Goal: Task Accomplishment & Management: Manage account settings

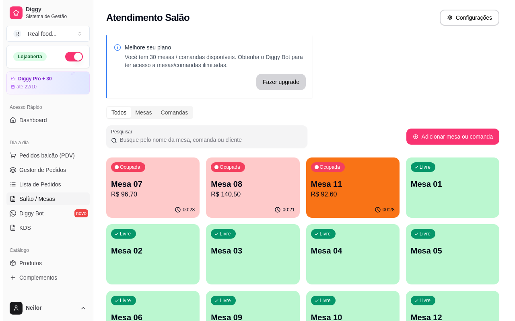
scroll to position [80, 0]
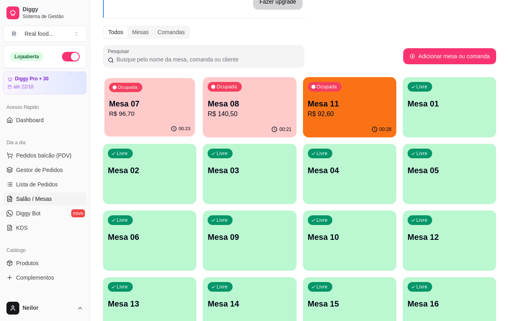
click at [132, 111] on p "R$ 96,70" at bounding box center [149, 113] width 81 height 9
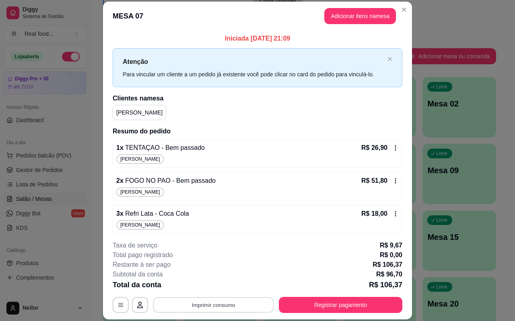
click at [197, 309] on button "Imprimir consumo" at bounding box center [213, 306] width 121 height 16
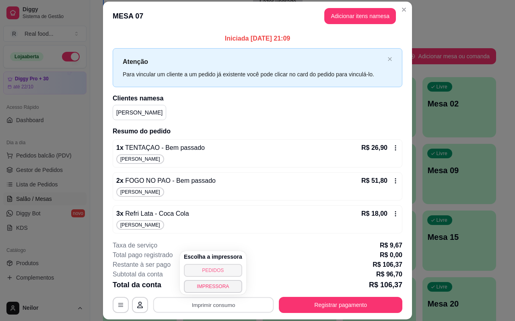
click at [213, 271] on button "PEDIDOS" at bounding box center [213, 270] width 58 height 13
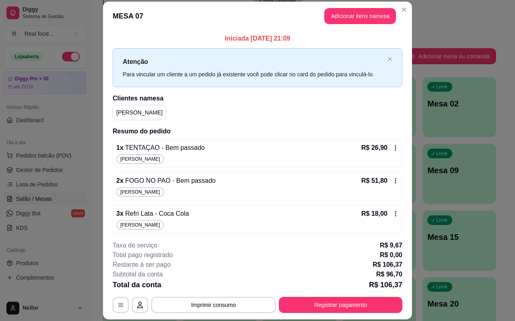
scroll to position [2, 0]
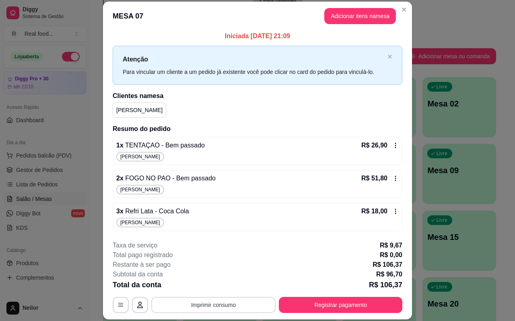
click at [375, 241] on html "Diggy Sistema de Gestão R Real food ... Loja aberta Diggy Pro + 30 até 22/10 Ac…" at bounding box center [257, 80] width 515 height 321
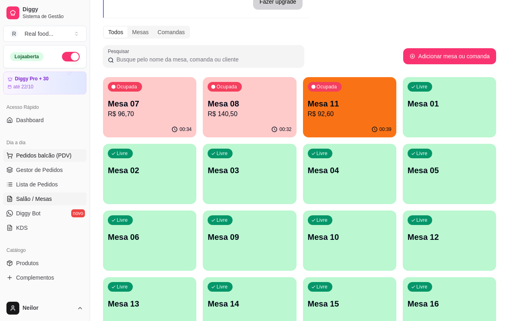
click at [49, 161] on button "Pedidos balcão (PDV)" at bounding box center [44, 155] width 83 height 13
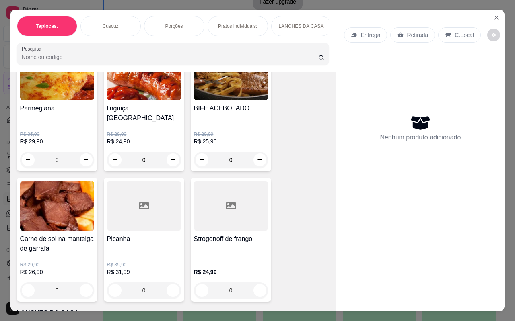
scroll to position [684, 0]
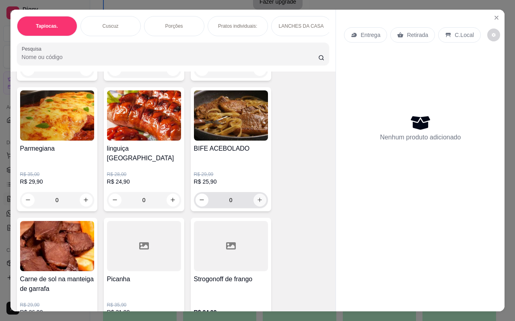
click at [257, 197] on icon "increase-product-quantity" at bounding box center [260, 200] width 6 height 6
type input "1"
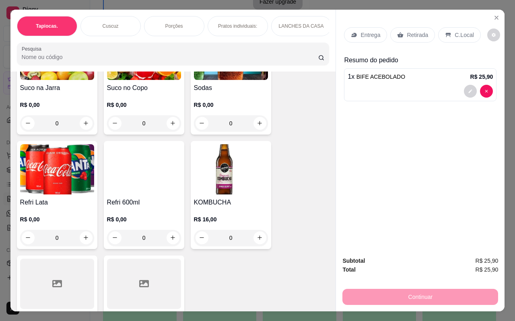
scroll to position [1884, 0]
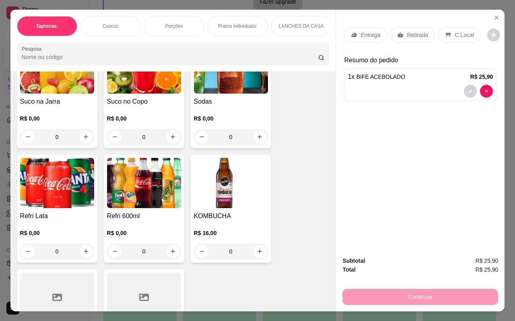
click at [171, 246] on div "0" at bounding box center [144, 252] width 74 height 16
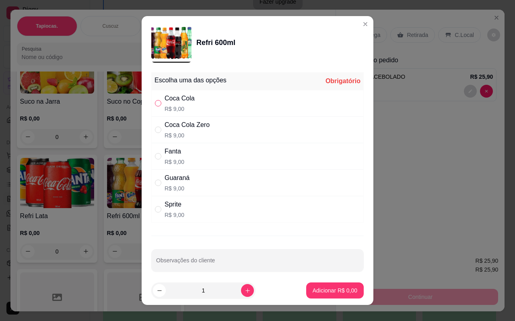
click at [157, 102] on input "" at bounding box center [158, 103] width 6 height 6
radio input "true"
click at [325, 293] on p "Adicionar R$ 9,00" at bounding box center [335, 291] width 45 height 8
type input "1"
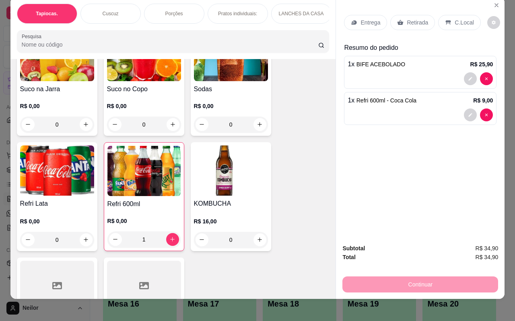
scroll to position [19, 0]
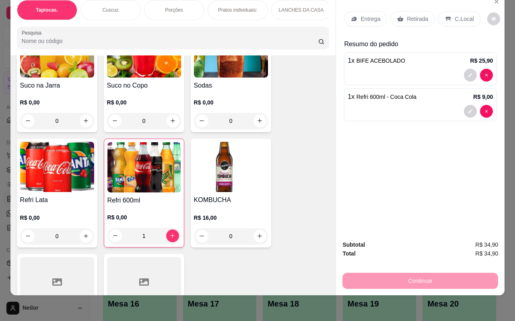
click at [413, 15] on p "Retirada" at bounding box center [417, 19] width 21 height 8
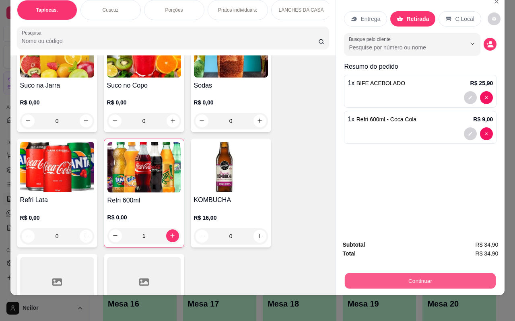
click at [398, 276] on button "Continuar" at bounding box center [420, 282] width 151 height 16
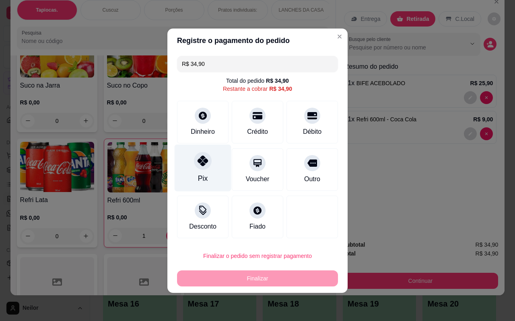
click at [202, 182] on div "Pix" at bounding box center [203, 178] width 10 height 10
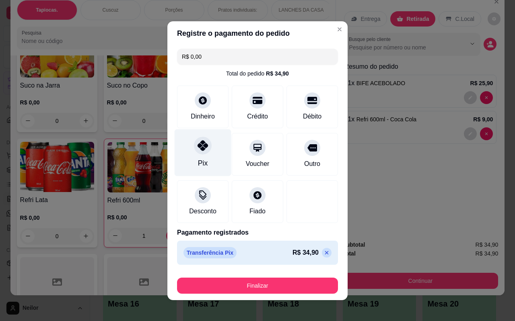
type input "R$ 0,00"
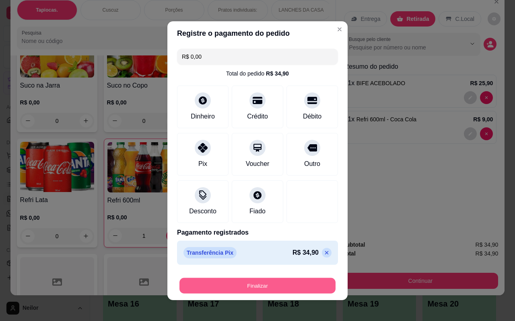
click at [248, 288] on button "Finalizar" at bounding box center [257, 286] width 156 height 16
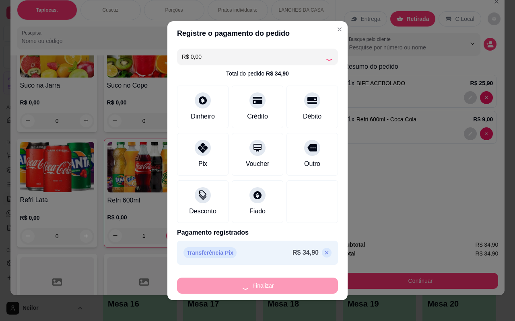
type input "0"
type input "-R$ 34,90"
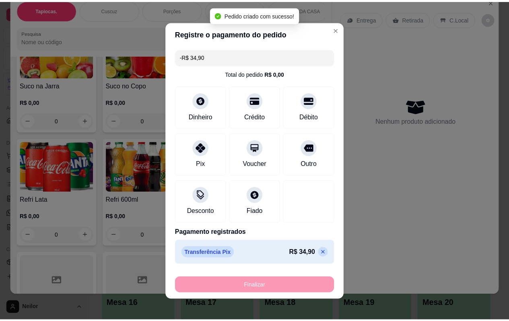
scroll to position [1883, 0]
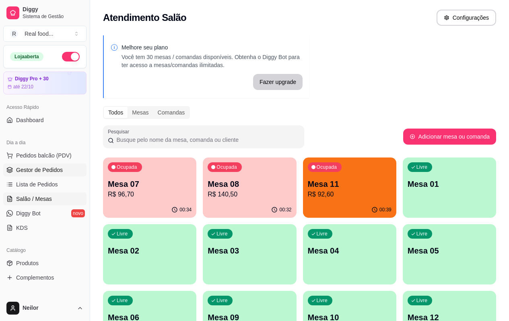
click at [58, 168] on span "Gestor de Pedidos" at bounding box center [39, 170] width 47 height 8
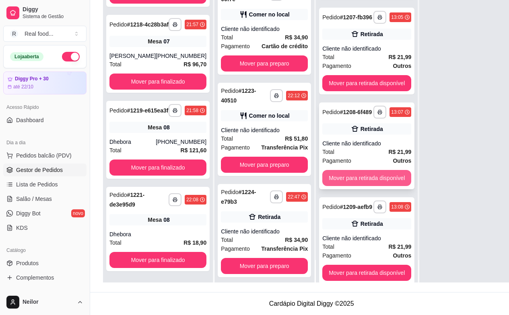
scroll to position [561, 0]
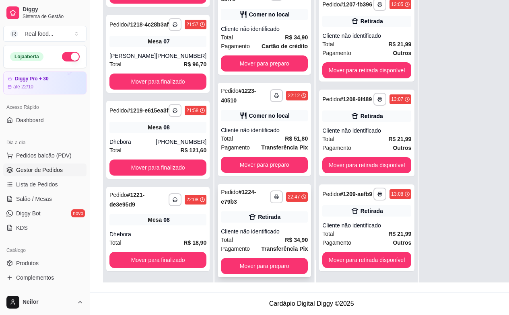
click at [259, 213] on div "Retirada" at bounding box center [269, 217] width 23 height 8
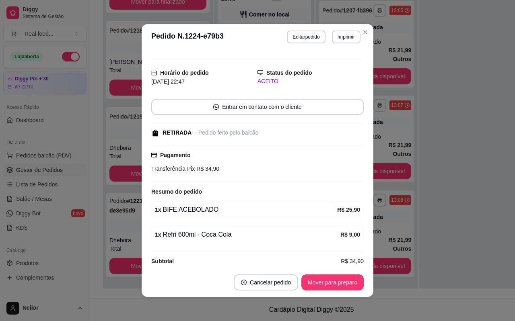
scroll to position [21, 0]
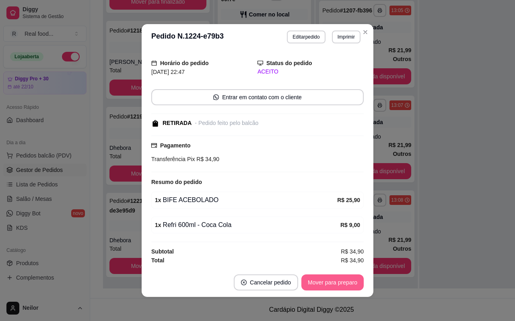
click at [317, 285] on button "Mover para preparo" at bounding box center [332, 283] width 62 height 16
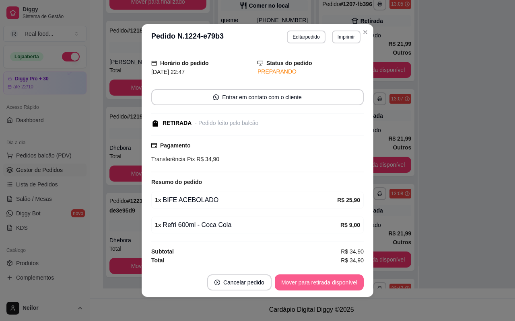
scroll to position [23, 0]
click at [330, 282] on button "Mover para retirada disponível" at bounding box center [319, 283] width 86 height 16
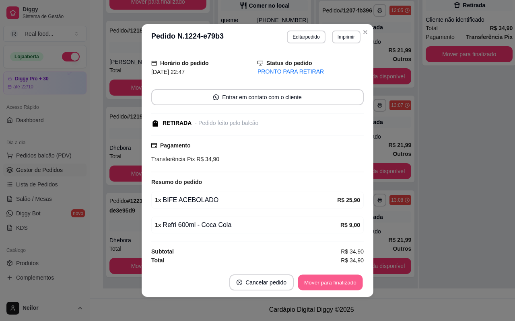
click at [336, 282] on button "Mover para finalizado" at bounding box center [330, 283] width 65 height 16
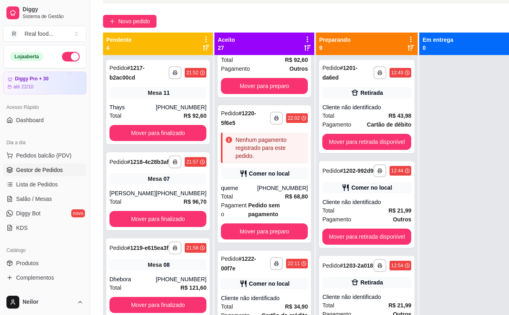
scroll to position [0, 0]
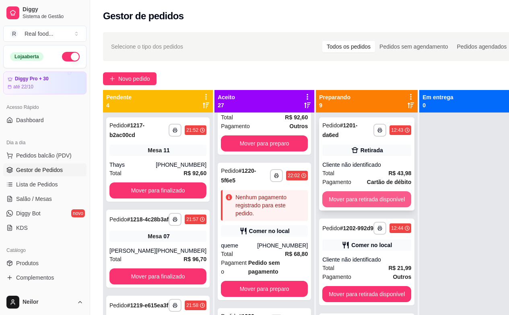
click at [365, 192] on button "Mover para retirada disponível" at bounding box center [366, 200] width 89 height 16
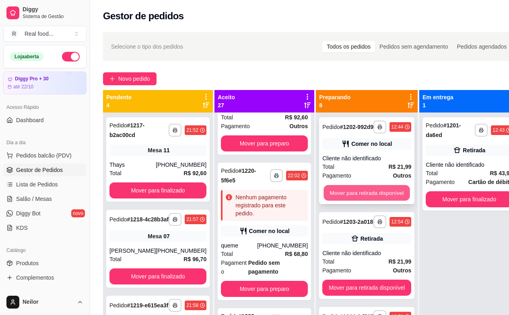
click at [358, 192] on button "Mover para retirada disponível" at bounding box center [367, 193] width 86 height 16
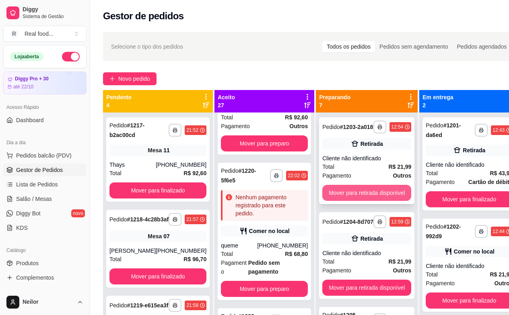
click at [363, 192] on button "Mover para retirada disponível" at bounding box center [366, 193] width 89 height 16
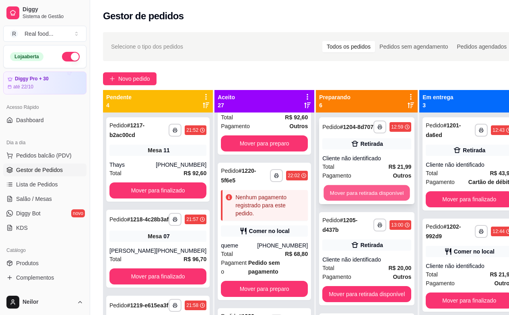
click at [368, 201] on button "Mover para retirada disponível" at bounding box center [367, 193] width 86 height 16
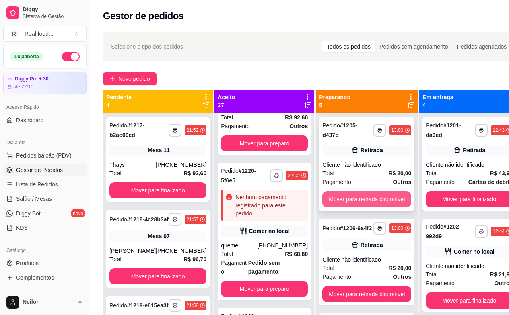
click at [365, 197] on button "Mover para retirada disponível" at bounding box center [366, 200] width 89 height 16
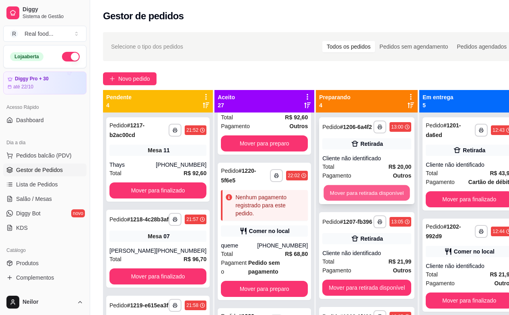
click at [367, 197] on button "Mover para retirada disponível" at bounding box center [367, 193] width 86 height 16
click at [371, 194] on button "Mover para retirada disponível" at bounding box center [366, 193] width 89 height 16
click at [370, 195] on button "Mover para retirada disponível" at bounding box center [367, 193] width 86 height 16
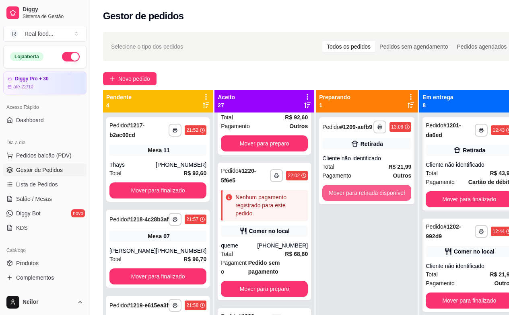
click at [370, 195] on button "Mover para retirada disponível" at bounding box center [366, 193] width 89 height 16
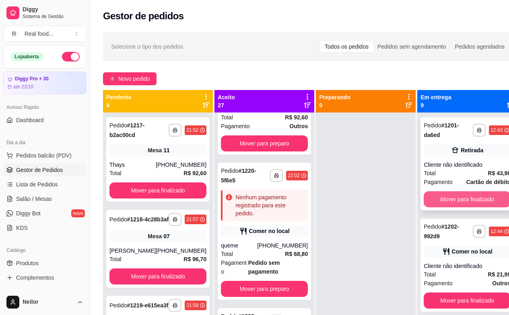
click at [441, 198] on button "Mover para finalizado" at bounding box center [467, 200] width 87 height 16
click at [447, 199] on button "Mover para finalizado" at bounding box center [467, 200] width 87 height 16
click at [450, 200] on button "Mover para finalizado" at bounding box center [467, 200] width 84 height 16
click at [455, 199] on button "Mover para finalizado" at bounding box center [467, 200] width 87 height 16
click at [455, 199] on button "Mover para finalizado" at bounding box center [467, 200] width 84 height 16
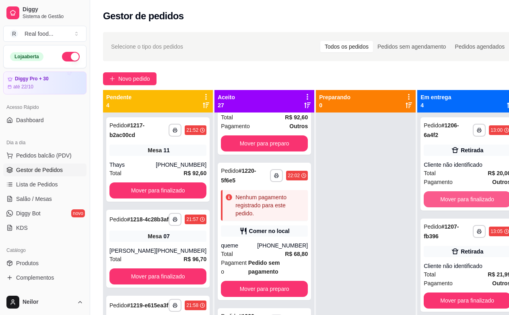
click at [455, 199] on button "Mover para finalizado" at bounding box center [467, 200] width 87 height 16
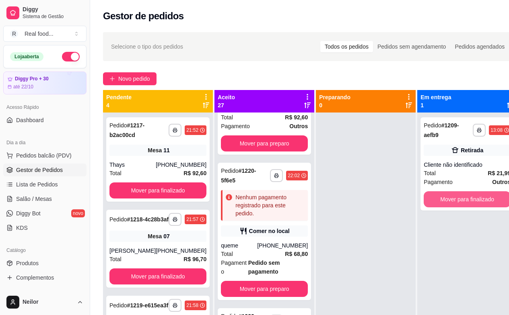
click at [455, 199] on button "Mover para finalizado" at bounding box center [467, 200] width 87 height 16
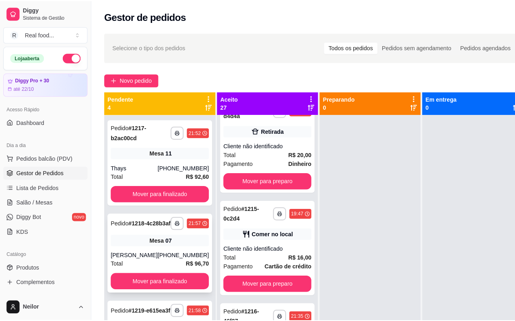
scroll to position [2147, 0]
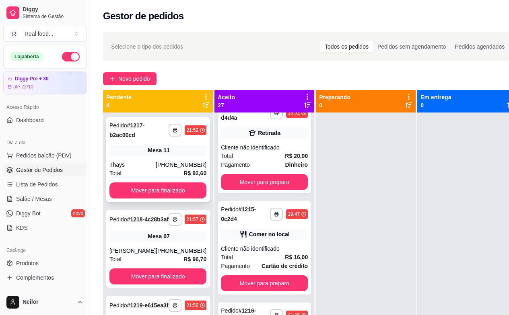
click at [140, 153] on div "Mesa 11" at bounding box center [157, 150] width 97 height 11
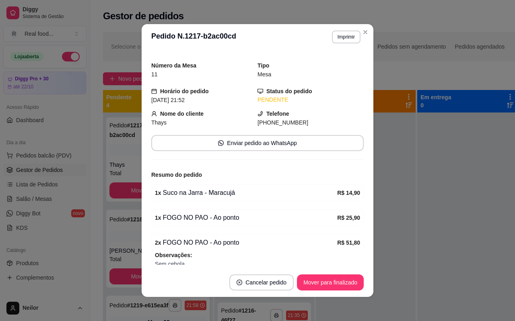
scroll to position [0, 0]
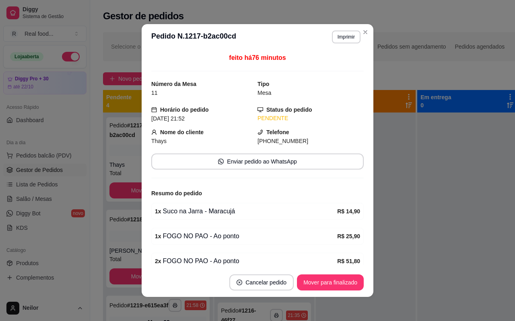
drag, startPoint x: 179, startPoint y: 119, endPoint x: 195, endPoint y: 121, distance: 15.9
click at [195, 121] on div "[DATE] 21:52" at bounding box center [204, 118] width 106 height 9
drag, startPoint x: 171, startPoint y: 144, endPoint x: 157, endPoint y: 140, distance: 14.3
click at [157, 140] on div "Thays" at bounding box center [204, 141] width 106 height 9
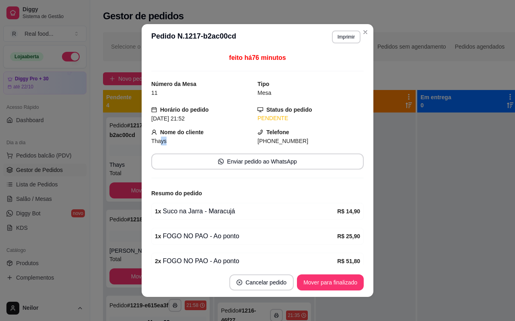
click at [171, 139] on div "Thays" at bounding box center [204, 141] width 106 height 9
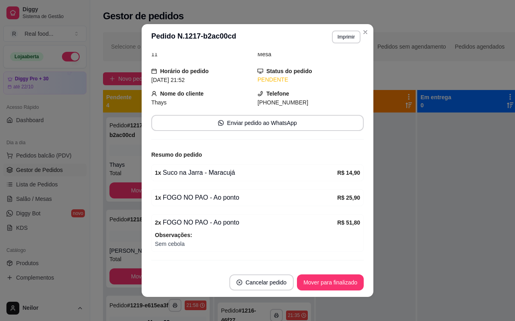
scroll to position [57, 0]
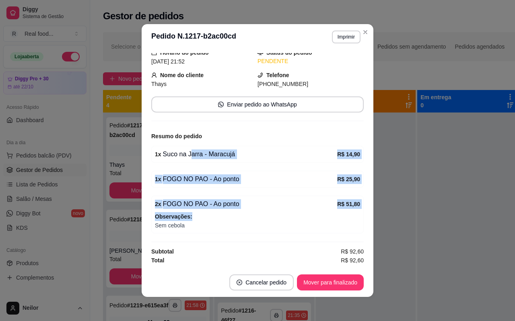
drag, startPoint x: 253, startPoint y: 213, endPoint x: 185, endPoint y: 156, distance: 88.2
click at [185, 156] on div "feito há 76 minutos Número da Mesa 11 Tipo Mesa Horário do pedido [DATE] 21:52 …" at bounding box center [257, 159] width 212 height 212
click at [247, 191] on div "feito há 76 minutos Número da Mesa 11 Tipo Mesa Horário do pedido [DATE] 21:52 …" at bounding box center [257, 159] width 212 height 212
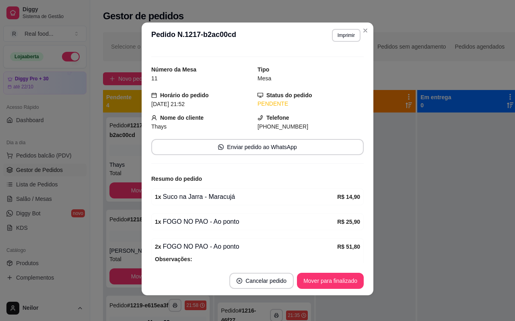
scroll to position [0, 0]
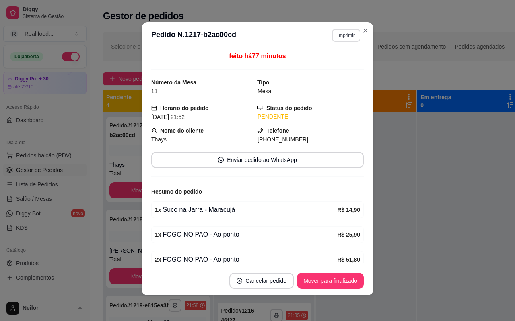
click at [341, 38] on button "Imprimir" at bounding box center [346, 35] width 29 height 13
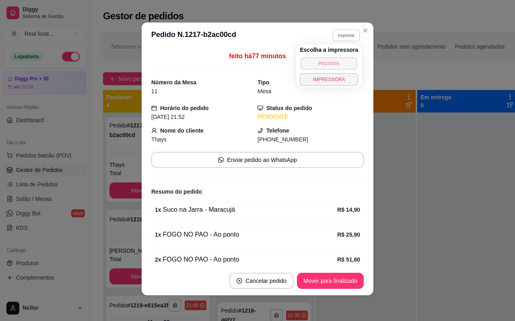
click at [321, 67] on button "PEDIDOS" at bounding box center [329, 63] width 56 height 12
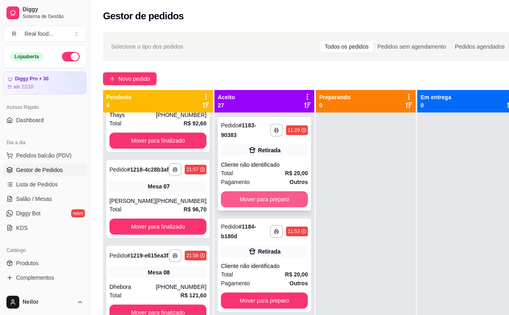
click at [260, 203] on button "Mover para preparo" at bounding box center [264, 200] width 87 height 16
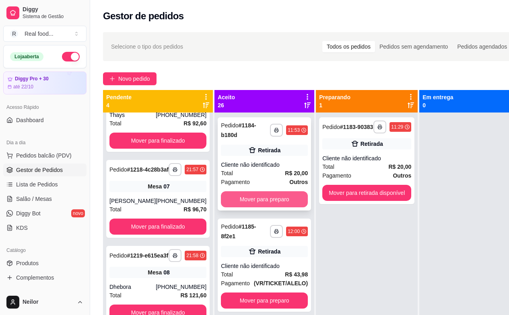
click at [257, 198] on button "Mover para preparo" at bounding box center [264, 200] width 87 height 16
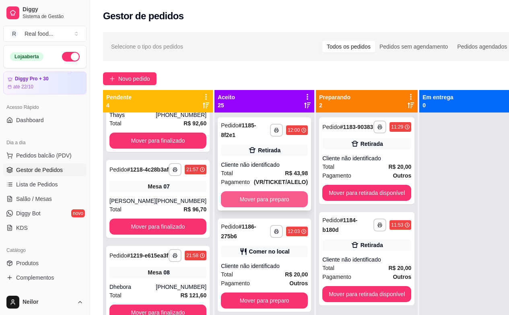
click at [256, 199] on button "Mover para preparo" at bounding box center [264, 200] width 87 height 16
click at [258, 200] on button "Mover para preparo" at bounding box center [264, 200] width 87 height 16
click at [259, 200] on button "Mover para preparo" at bounding box center [264, 200] width 84 height 16
click at [262, 200] on button "Mover para preparo" at bounding box center [264, 200] width 84 height 16
click at [269, 199] on button "Mover para preparo" at bounding box center [264, 200] width 87 height 16
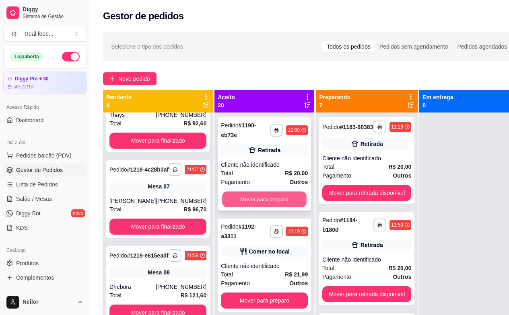
click at [268, 199] on button "Mover para preparo" at bounding box center [264, 200] width 84 height 16
click at [264, 199] on button "Mover para preparo" at bounding box center [264, 200] width 84 height 16
click at [264, 199] on button "Mover para preparo" at bounding box center [264, 200] width 87 height 16
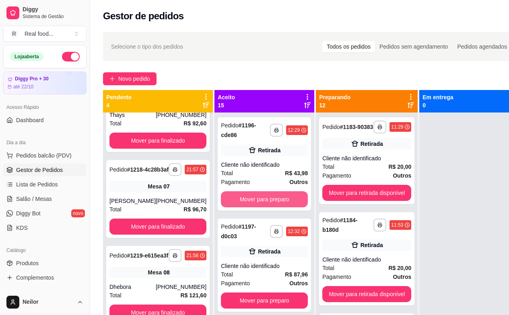
click at [264, 199] on button "Mover para preparo" at bounding box center [264, 200] width 87 height 16
click at [264, 199] on button "Mover para preparo" at bounding box center [264, 200] width 84 height 16
click at [264, 199] on button "Mover para preparo" at bounding box center [264, 200] width 87 height 16
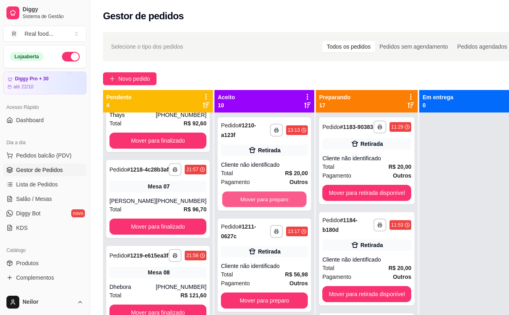
click at [264, 199] on button "Mover para preparo" at bounding box center [264, 200] width 84 height 16
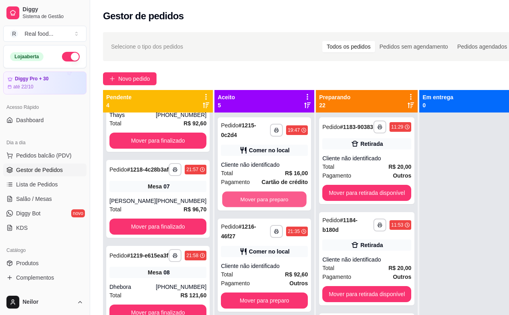
click at [264, 199] on button "Mover para preparo" at bounding box center [264, 200] width 84 height 16
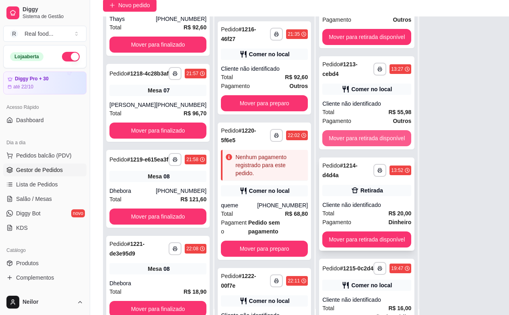
scroll to position [129, 0]
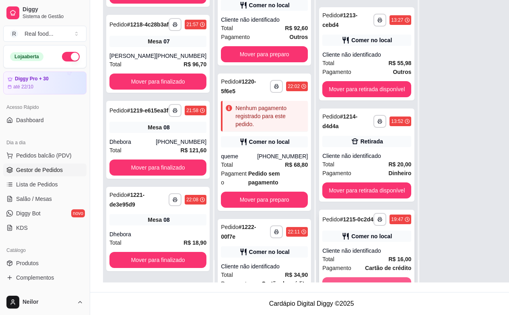
click at [352, 278] on button "Mover para retirada disponível" at bounding box center [366, 286] width 89 height 16
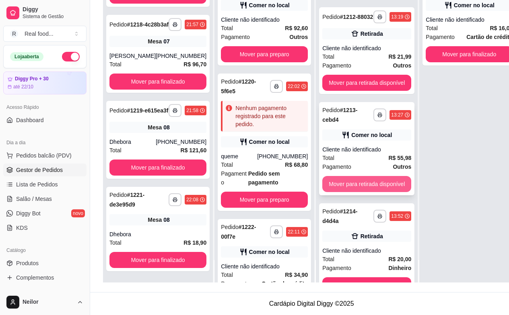
click at [349, 176] on button "Mover para retirada disponível" at bounding box center [366, 184] width 89 height 16
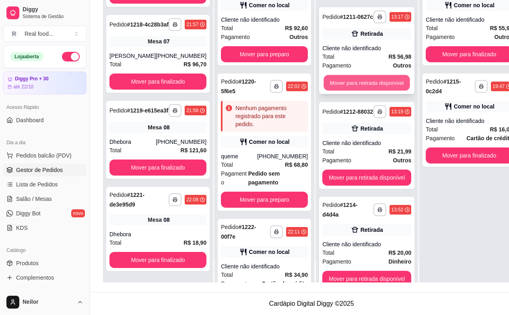
click at [342, 75] on button "Mover para retirada disponível" at bounding box center [367, 83] width 86 height 16
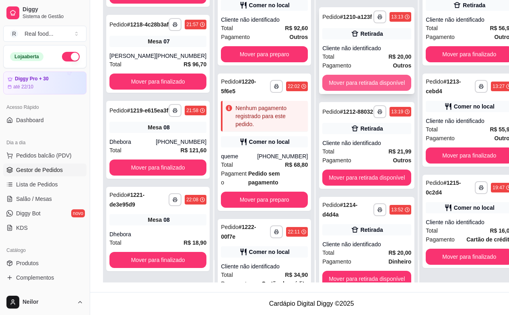
click at [346, 75] on button "Mover para retirada disponível" at bounding box center [366, 83] width 89 height 16
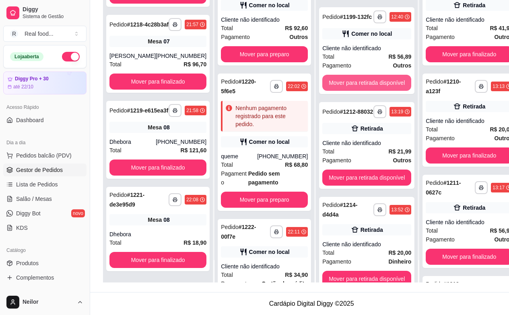
click at [346, 75] on button "Mover para retirada disponível" at bounding box center [366, 83] width 89 height 16
click at [346, 75] on button "Mover para retirada disponível" at bounding box center [367, 83] width 86 height 16
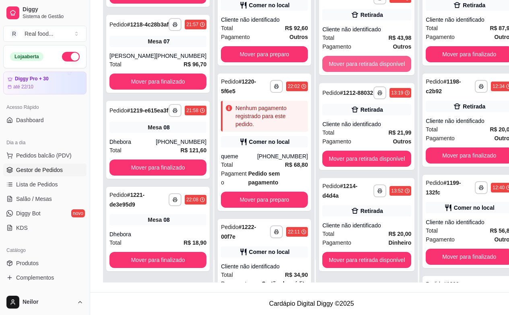
scroll to position [1111, 0]
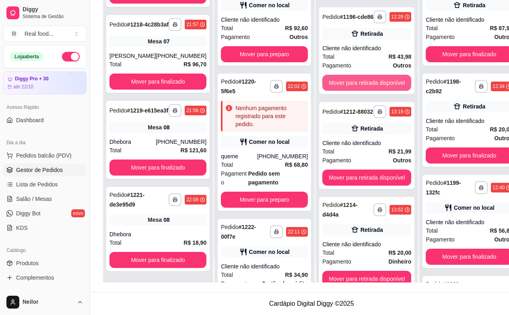
click at [346, 75] on button "Mover para retirada disponível" at bounding box center [366, 83] width 89 height 16
click at [346, 75] on div "Mover para retirada disponível" at bounding box center [366, 83] width 89 height 16
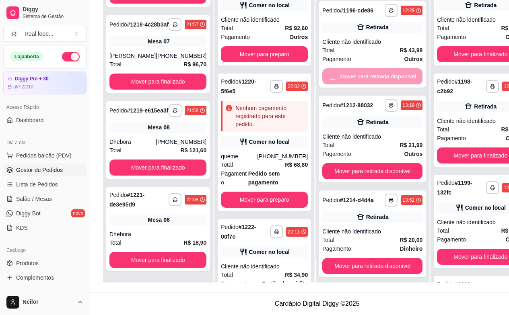
scroll to position [123, 0]
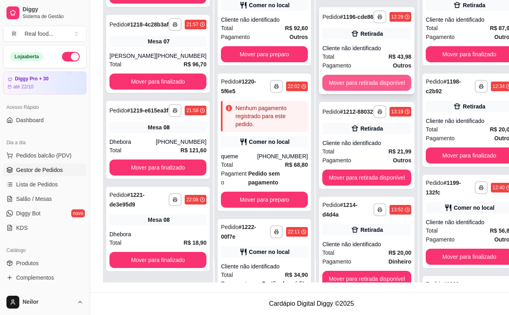
click at [375, 75] on button "Mover para retirada disponível" at bounding box center [366, 83] width 89 height 16
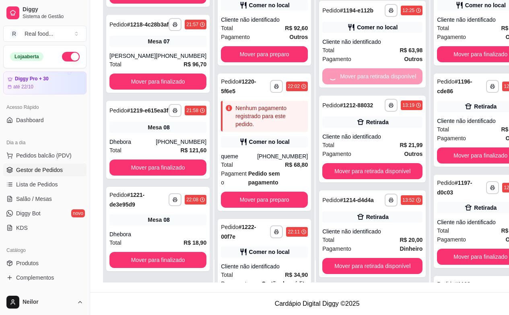
scroll to position [826, 0]
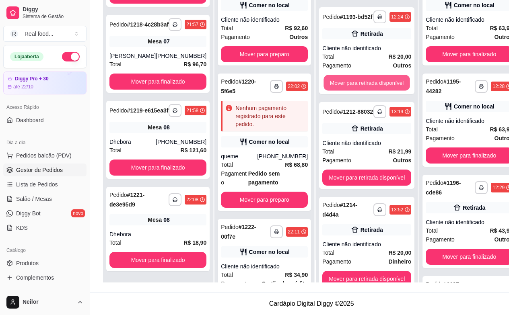
click at [375, 75] on button "Mover para retirada disponível" at bounding box center [367, 83] width 86 height 16
click at [375, 75] on button "Mover para retirada disponível" at bounding box center [366, 83] width 89 height 16
click at [375, 75] on button "Mover para retirada disponível" at bounding box center [367, 83] width 86 height 16
click at [375, 75] on button "Mover para retirada disponível" at bounding box center [366, 83] width 89 height 16
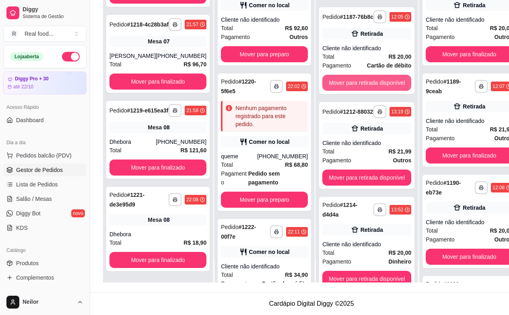
click at [375, 75] on button "Mover para retirada disponível" at bounding box center [366, 83] width 89 height 16
click at [375, 76] on button "Mover para retirada disponível" at bounding box center [366, 83] width 89 height 16
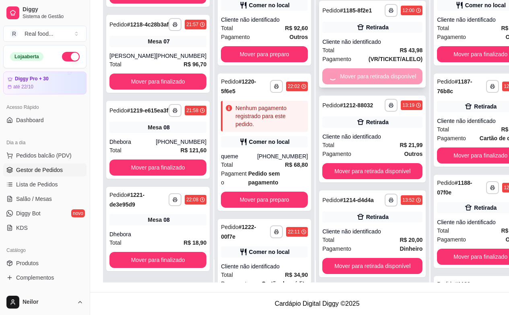
scroll to position [66, 0]
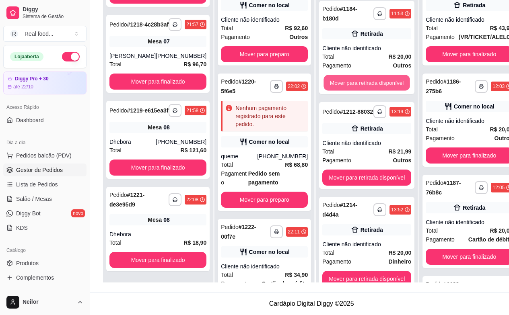
click at [373, 76] on button "Mover para retirada disponível" at bounding box center [367, 83] width 86 height 16
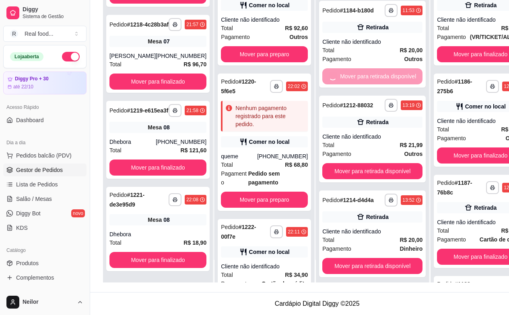
scroll to position [0, 0]
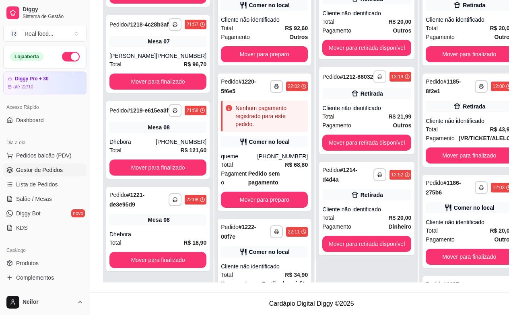
click at [373, 76] on button "button" at bounding box center [379, 76] width 13 height 13
click at [363, 56] on div "**********" at bounding box center [366, 15] width 95 height 87
click at [374, 48] on button "Mover para retirada disponível" at bounding box center [366, 48] width 89 height 16
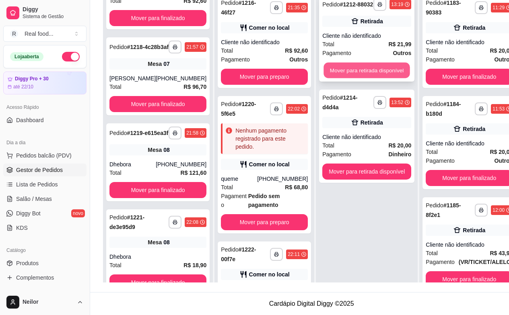
click at [374, 69] on button "Mover para retirada disponível" at bounding box center [367, 71] width 86 height 16
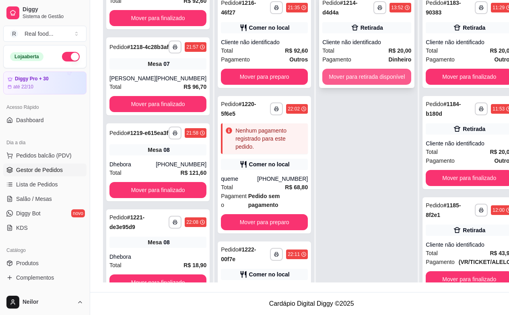
click at [377, 69] on button "Mover para retirada disponível" at bounding box center [366, 77] width 89 height 16
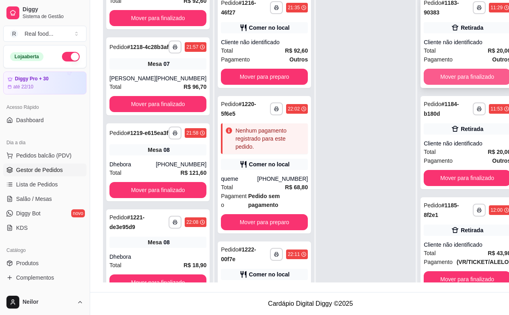
click at [454, 72] on button "Mover para finalizado" at bounding box center [467, 77] width 87 height 16
click at [460, 73] on button "Mover para finalizado" at bounding box center [467, 77] width 87 height 16
click at [460, 74] on button "Mover para finalizado" at bounding box center [467, 77] width 84 height 16
click at [457, 76] on button "Mover para finalizado" at bounding box center [467, 77] width 84 height 16
click at [459, 76] on button "Mover para finalizado" at bounding box center [467, 77] width 87 height 16
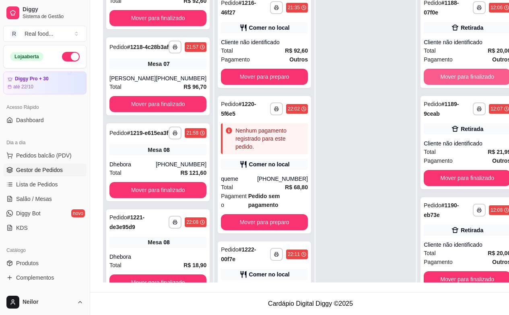
click at [459, 76] on button "Mover para finalizado" at bounding box center [467, 77] width 87 height 16
click at [459, 76] on button "Mover para finalizado" at bounding box center [467, 77] width 84 height 16
click at [459, 76] on button "Mover para finalizado" at bounding box center [467, 77] width 87 height 16
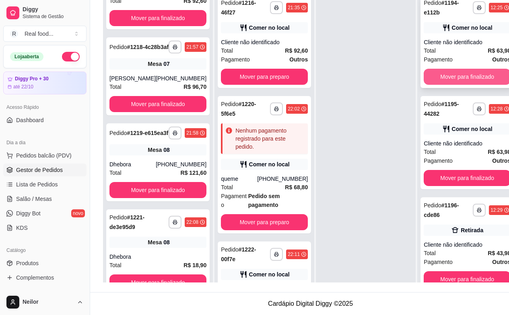
click at [457, 76] on button "Mover para finalizado" at bounding box center [467, 77] width 87 height 16
click at [455, 76] on button "Mover para finalizado" at bounding box center [467, 77] width 87 height 16
click at [455, 76] on button "Mover para finalizado" at bounding box center [467, 77] width 84 height 16
click at [455, 76] on button "Mover para finalizado" at bounding box center [467, 77] width 87 height 16
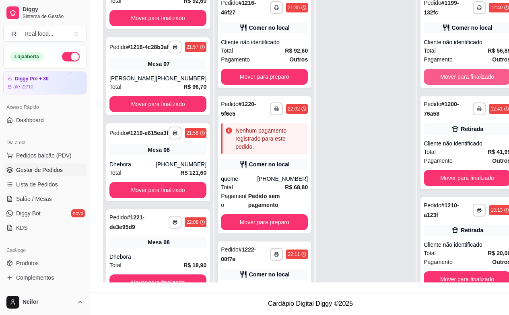
click at [455, 76] on button "Mover para finalizado" at bounding box center [467, 77] width 87 height 16
click at [455, 76] on button "Mover para finalizado" at bounding box center [467, 77] width 84 height 16
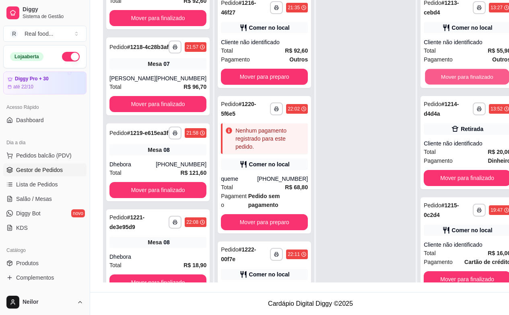
click at [455, 76] on button "Mover para finalizado" at bounding box center [467, 77] width 84 height 16
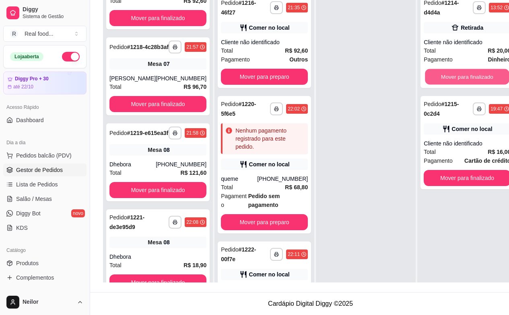
click at [455, 76] on button "Mover para finalizado" at bounding box center [467, 77] width 84 height 16
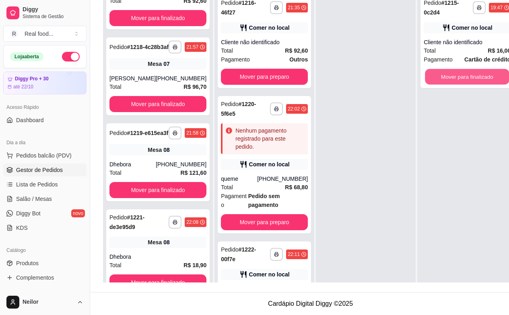
click at [455, 76] on button "Mover para finalizado" at bounding box center [467, 77] width 84 height 16
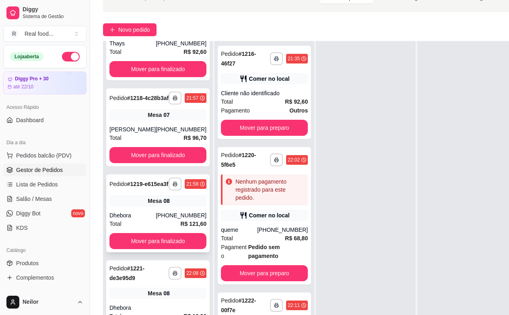
scroll to position [129, 0]
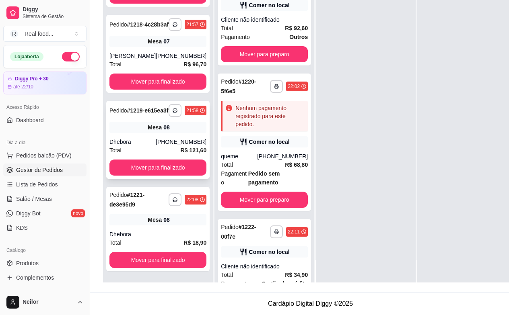
click at [146, 140] on div "Dhebora" at bounding box center [132, 142] width 46 height 8
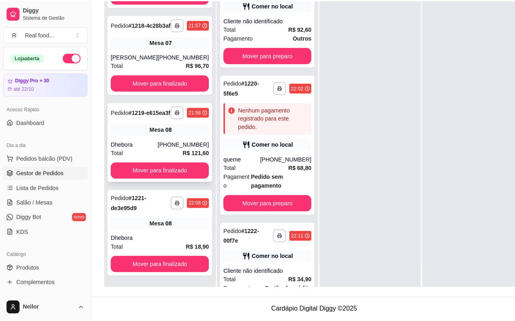
scroll to position [123, 0]
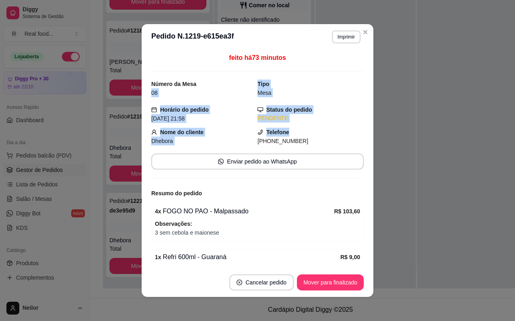
drag, startPoint x: 246, startPoint y: 84, endPoint x: 291, endPoint y: 126, distance: 61.8
click at [291, 126] on div "feito há 73 minutos Número da Mesa 08 Tipo Mesa Horário do pedido [DATE] 21:58 …" at bounding box center [257, 159] width 212 height 212
click at [293, 128] on div "Telefone [PHONE_NUMBER]" at bounding box center [311, 137] width 106 height 18
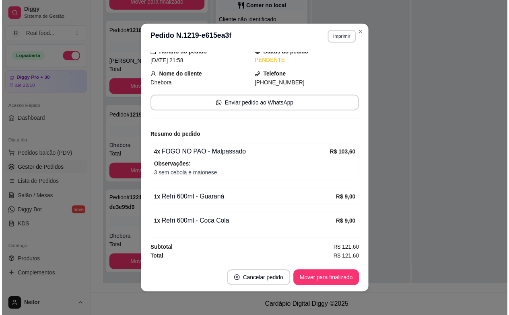
scroll to position [2, 0]
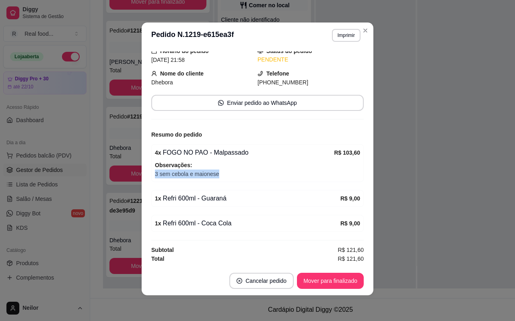
drag, startPoint x: 221, startPoint y: 175, endPoint x: 150, endPoint y: 173, distance: 70.4
click at [151, 173] on div "4 x FOGO NO PAO - Malpassado R$ 103,60 Observações: 3 sem cebola e maionese" at bounding box center [257, 163] width 212 height 38
click at [155, 174] on span "3 sem cebola e maionese" at bounding box center [257, 174] width 205 height 9
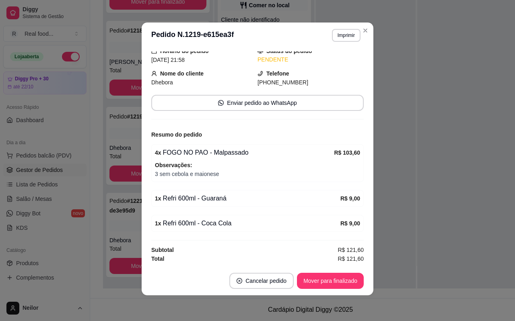
click at [166, 175] on span "3 sem cebola e maionese" at bounding box center [257, 174] width 205 height 9
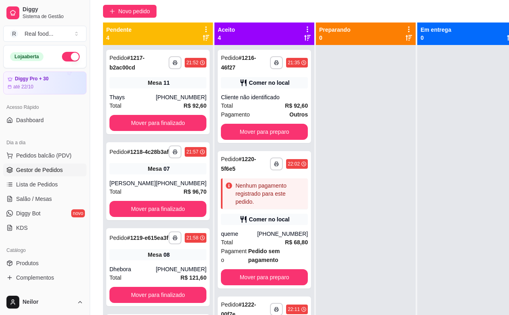
scroll to position [0, 0]
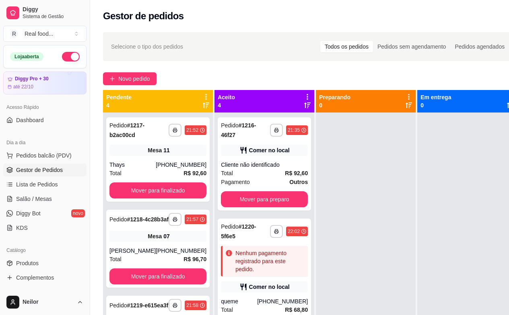
click at [252, 84] on div "Novo pedido" at bounding box center [310, 78] width 415 height 13
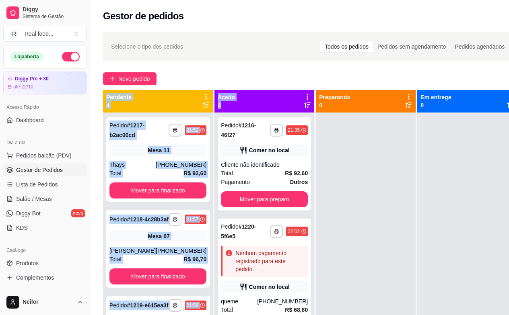
drag, startPoint x: 252, startPoint y: 84, endPoint x: 258, endPoint y: 104, distance: 20.4
click at [258, 104] on div "**********" at bounding box center [310, 221] width 441 height 388
click at [260, 100] on div "Aceito 4" at bounding box center [264, 101] width 93 height 16
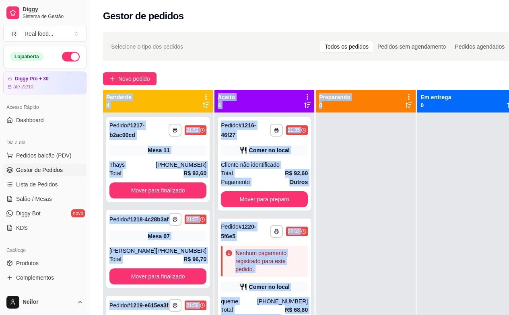
drag, startPoint x: 306, startPoint y: 80, endPoint x: 324, endPoint y: 107, distance: 31.9
click at [324, 107] on div "**********" at bounding box center [310, 221] width 441 height 388
click at [328, 106] on p "0" at bounding box center [334, 105] width 31 height 8
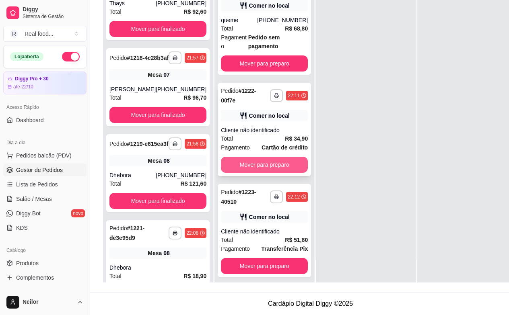
scroll to position [96, 0]
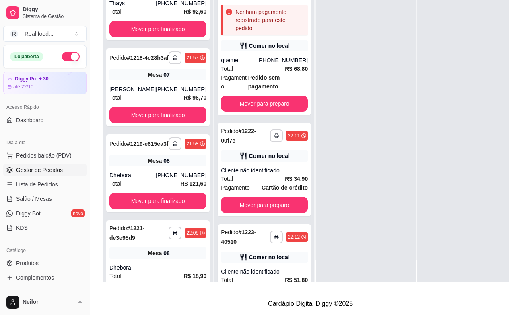
click at [249, 211] on div "**********" at bounding box center [264, 124] width 100 height 315
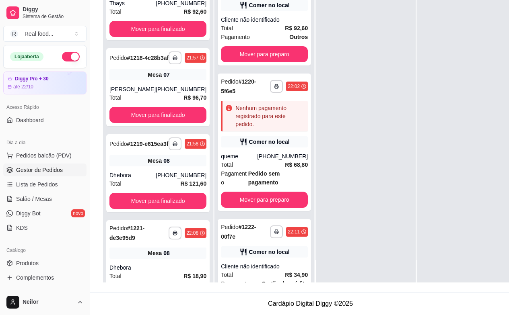
click at [249, 206] on div "**********" at bounding box center [264, 124] width 100 height 315
click at [249, 205] on div "**********" at bounding box center [264, 124] width 100 height 315
click at [251, 206] on div "**********" at bounding box center [264, 124] width 100 height 315
click at [260, 161] on div "Total R$ 68,80" at bounding box center [264, 165] width 87 height 9
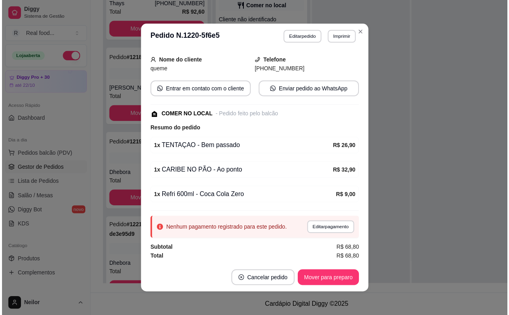
scroll to position [2, 0]
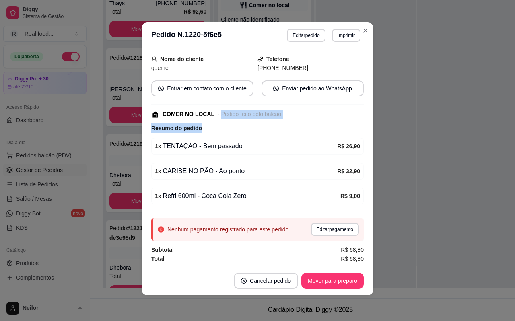
drag, startPoint x: 215, startPoint y: 115, endPoint x: 291, endPoint y: 120, distance: 76.2
click at [291, 120] on div "feito há 77 minutos Horário do pedido [DATE] 22:02 Status do pedido ACEITO Nome…" at bounding box center [257, 158] width 212 height 212
click at [291, 118] on div "COMER NO LOCAL - Pedido feito pelo balcão" at bounding box center [256, 114] width 211 height 8
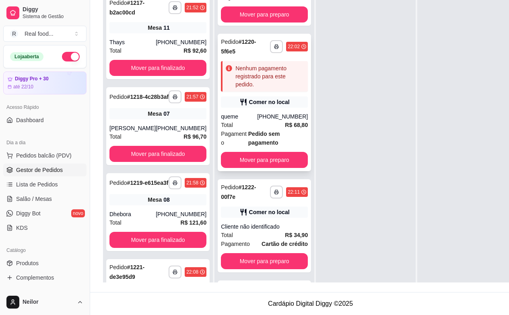
scroll to position [0, 0]
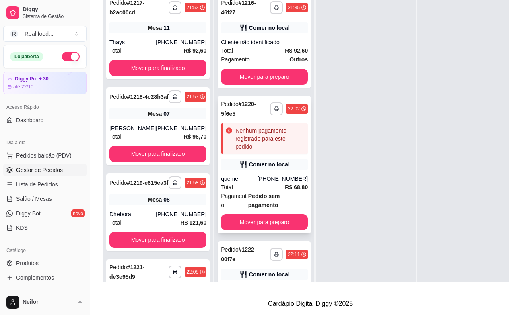
click at [245, 175] on div "queme" at bounding box center [239, 179] width 36 height 8
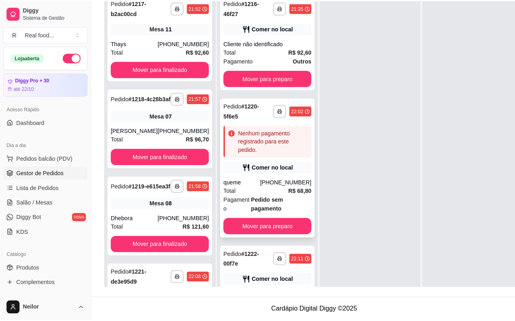
scroll to position [123, 0]
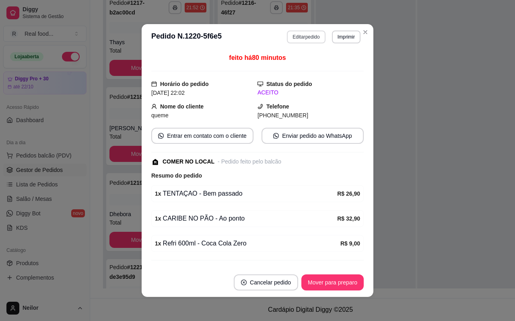
click at [314, 37] on button "Editar pedido" at bounding box center [306, 37] width 38 height 13
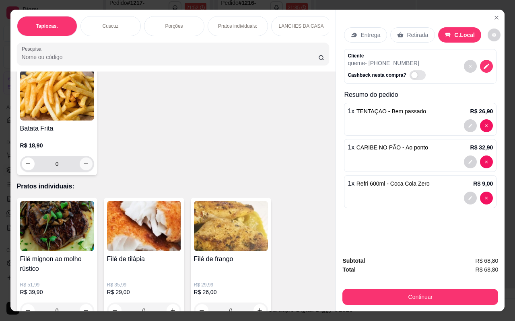
click at [83, 165] on icon "increase-product-quantity" at bounding box center [86, 164] width 6 height 6
type input "1"
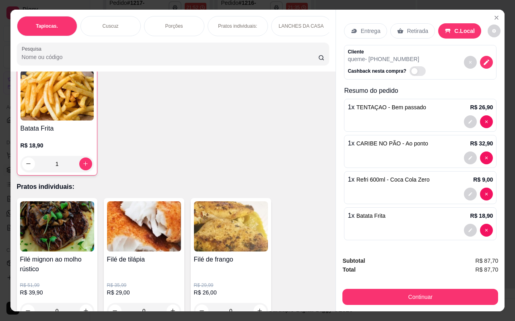
scroll to position [5, 0]
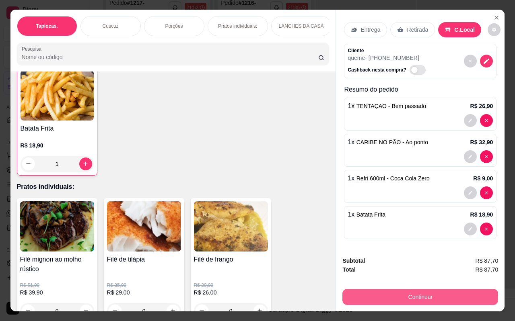
click at [414, 294] on button "Continuar" at bounding box center [420, 297] width 156 height 16
click at [426, 292] on button "Continuar" at bounding box center [420, 298] width 151 height 16
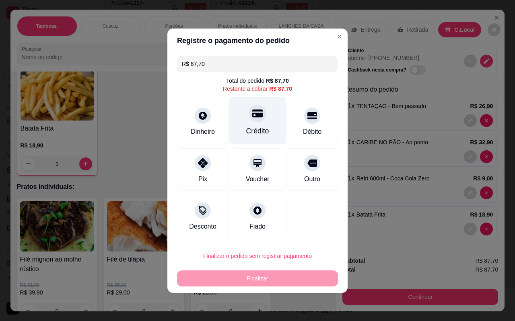
click at [254, 128] on div "Crédito" at bounding box center [257, 131] width 23 height 10
type input "R$ 0,00"
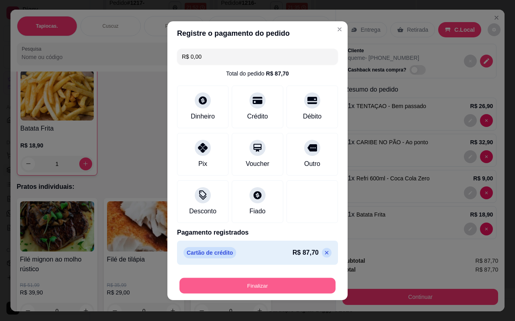
click at [280, 289] on button "Finalizar" at bounding box center [257, 286] width 156 height 16
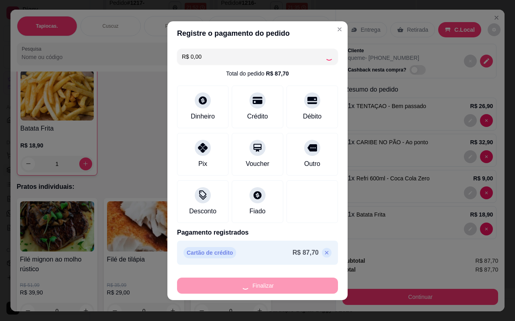
type input "0"
type input "-R$ 87,70"
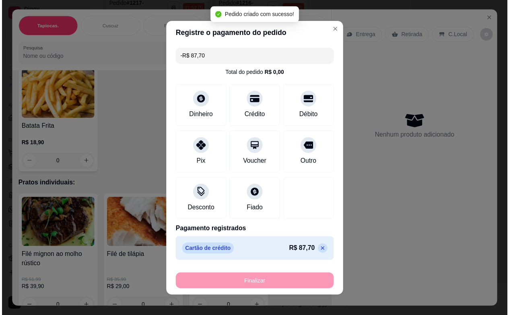
scroll to position [443, 0]
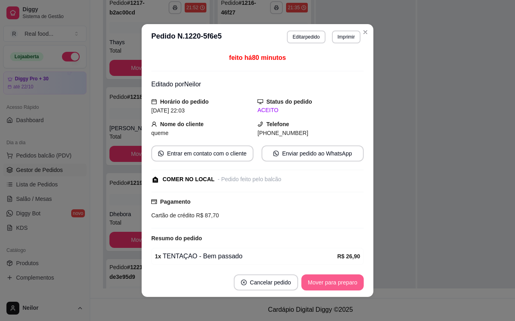
click at [340, 287] on button "Mover para preparo" at bounding box center [332, 283] width 62 height 16
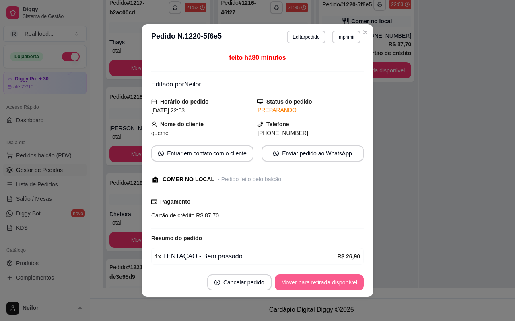
click at [330, 284] on button "Mover para retirada disponível" at bounding box center [319, 283] width 89 height 16
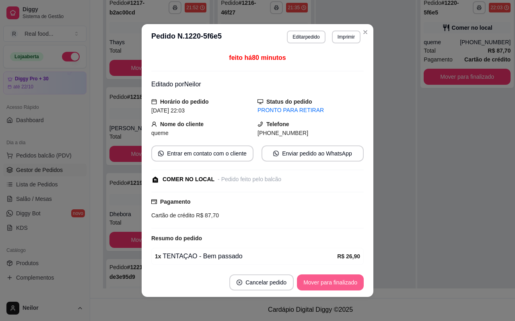
click at [326, 282] on button "Mover para finalizado" at bounding box center [330, 283] width 67 height 16
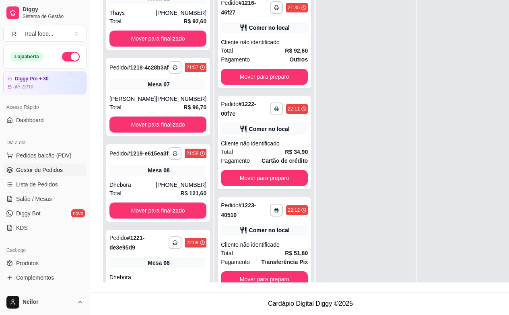
scroll to position [57, 0]
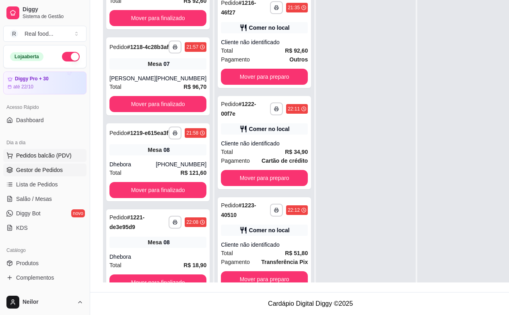
click at [47, 151] on button "Pedidos balcão (PDV)" at bounding box center [44, 155] width 83 height 13
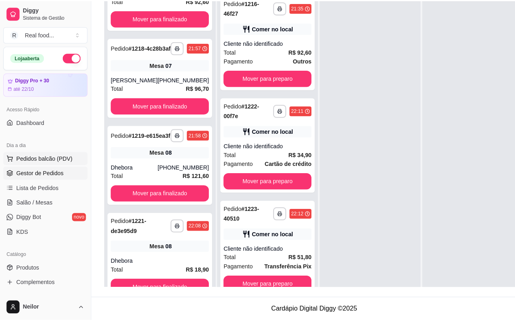
scroll to position [123, 0]
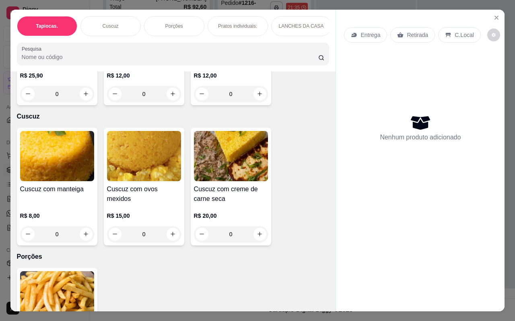
click at [301, 193] on div "Cuscuz com manteiga R$ 8,00 0 Cuscuz com ovos mexidos R$ 15,00 0 Cuscuz com cre…" at bounding box center [173, 187] width 313 height 118
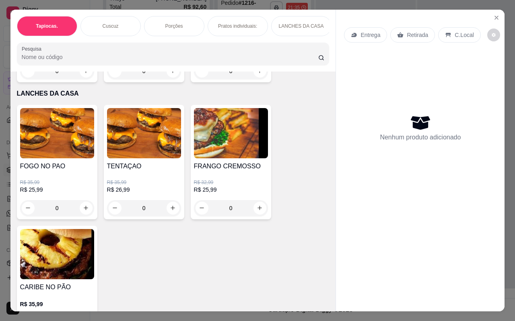
scroll to position [845, 0]
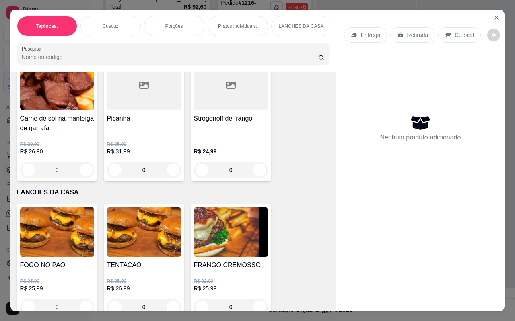
click at [85, 299] on div "0" at bounding box center [57, 307] width 74 height 16
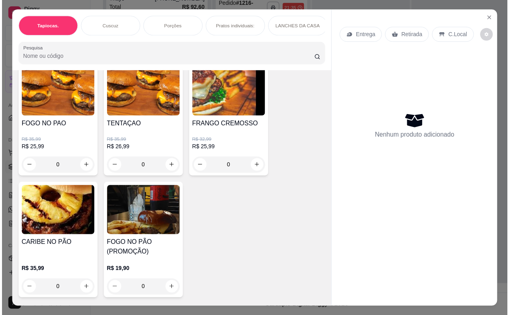
scroll to position [1046, 0]
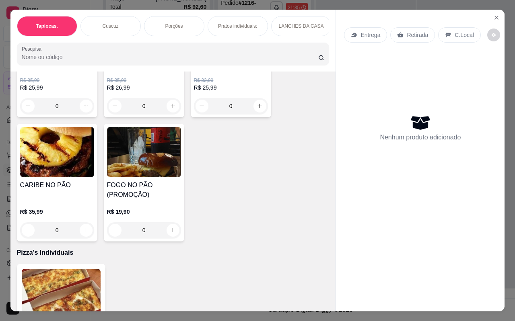
click at [168, 225] on div "0" at bounding box center [144, 231] width 74 height 16
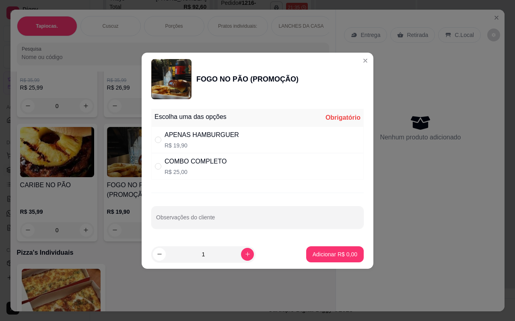
click at [173, 169] on p "R$ 25,00" at bounding box center [196, 172] width 62 height 8
radio input "true"
click at [246, 253] on button "increase-product-quantity" at bounding box center [247, 254] width 12 height 12
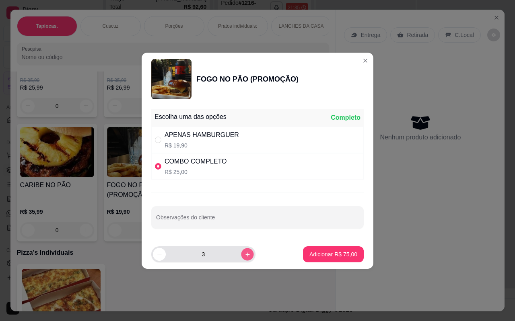
type input "4"
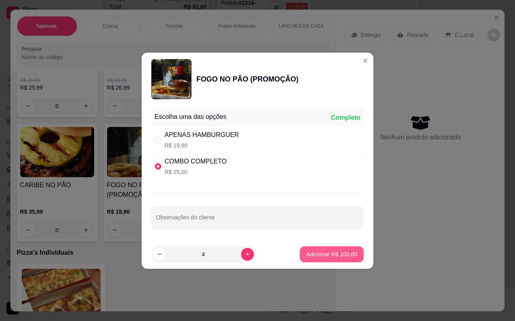
click at [306, 251] on p "Adicionar R$ 100,00" at bounding box center [331, 255] width 51 height 8
type input "4"
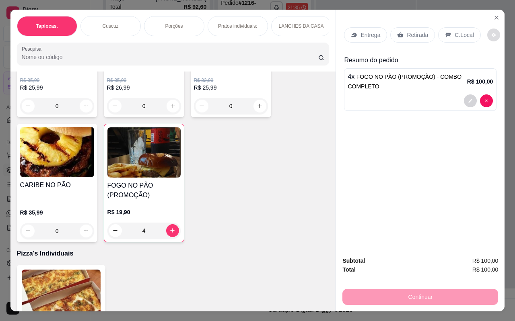
click at [487, 35] on button "decrease-product-quantity" at bounding box center [493, 35] width 13 height 13
click at [487, 37] on button "decrease-product-quantity" at bounding box center [493, 35] width 12 height 12
click at [465, 31] on p "C.Local" at bounding box center [464, 35] width 19 height 8
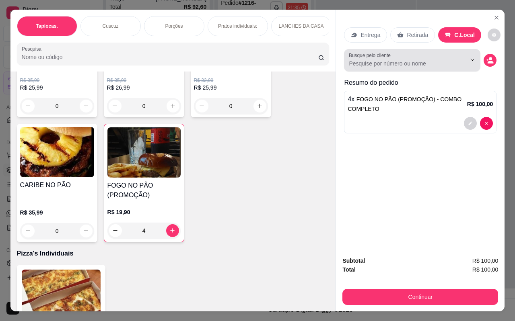
click at [443, 61] on input "Busque pelo cliente" at bounding box center [401, 64] width 104 height 8
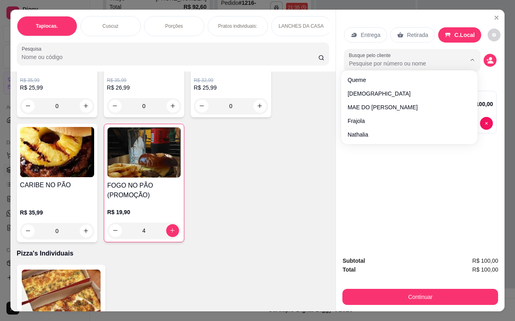
click at [476, 174] on div "Entrega Retirada C.Local Busque pelo cliente Resumo do pedido 4 x FOGO NO PÃO (…" at bounding box center [420, 130] width 169 height 241
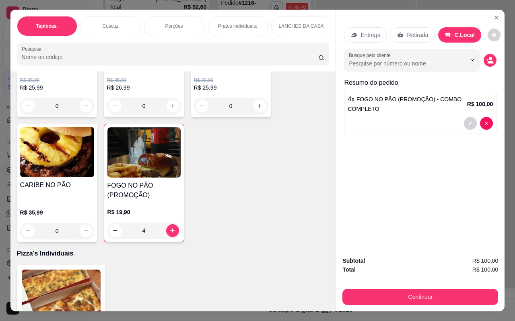
click at [459, 173] on div "Entrega Retirada C.Local Busque pelo cliente Resumo do pedido 4 x FOGO NO PÃO (…" at bounding box center [420, 130] width 169 height 241
click at [430, 60] on input "Busque pelo cliente" at bounding box center [401, 64] width 104 height 8
type input "m"
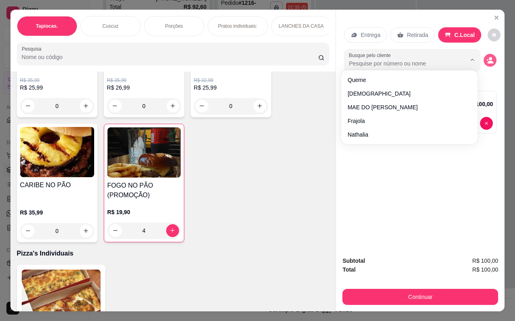
click at [489, 57] on circle "decrease-product-quantity" at bounding box center [490, 58] width 3 height 3
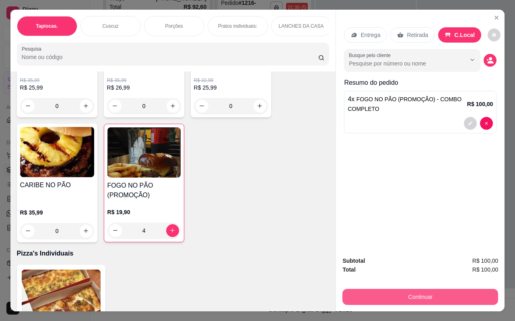
click at [423, 299] on button "Continuar" at bounding box center [420, 297] width 156 height 16
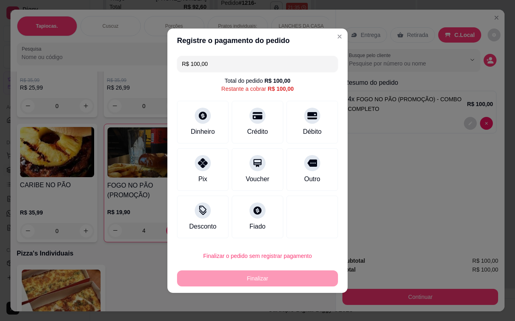
click at [297, 53] on div "R$ 100,00 Total do pedido R$ 100,00 Restante a cobrar R$ 100,00 Dinheiro Crédit…" at bounding box center [257, 147] width 180 height 189
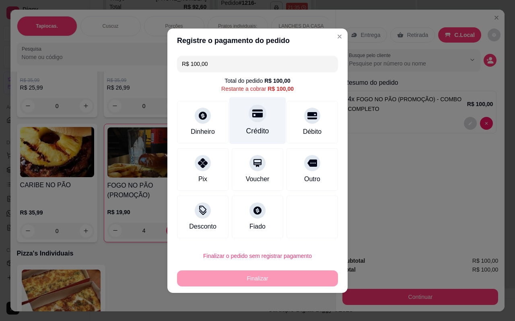
click at [258, 123] on div "Crédito" at bounding box center [257, 120] width 57 height 47
type input "R$ 0,00"
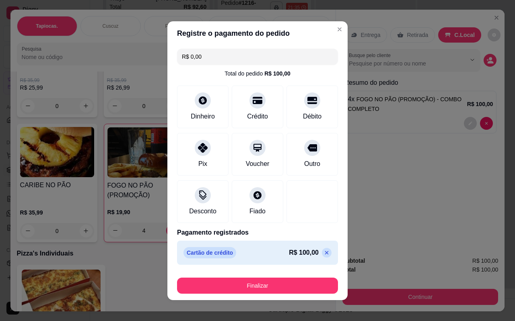
click at [258, 298] on footer "Finalizar" at bounding box center [257, 284] width 180 height 32
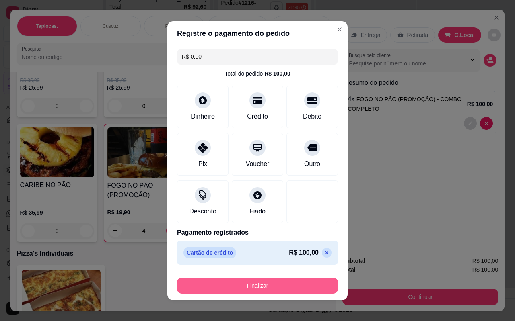
click at [260, 291] on button "Finalizar" at bounding box center [257, 286] width 161 height 16
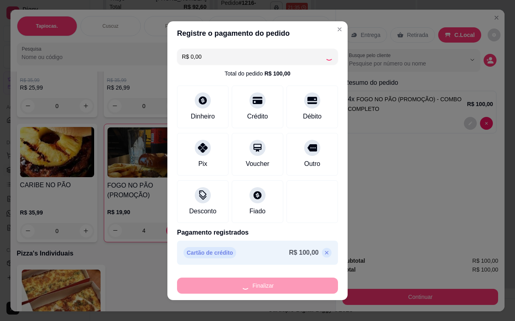
type input "0"
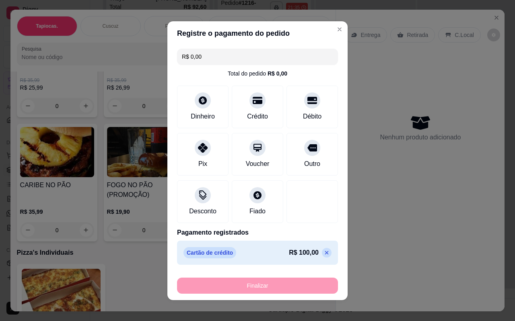
type input "-R$ 100,00"
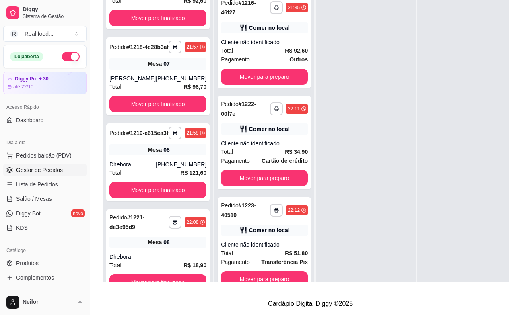
click at [333, 31] on div at bounding box center [366, 147] width 100 height 315
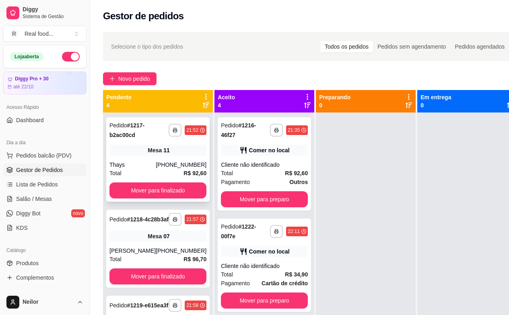
click at [156, 168] on div "[PHONE_NUMBER]" at bounding box center [181, 165] width 51 height 8
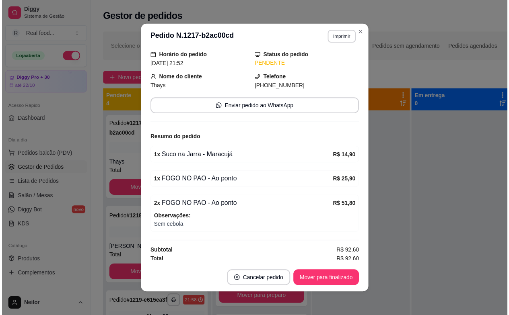
scroll to position [57, 0]
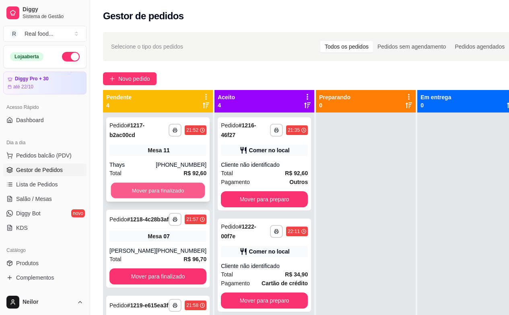
click at [163, 191] on button "Mover para finalizado" at bounding box center [158, 191] width 94 height 16
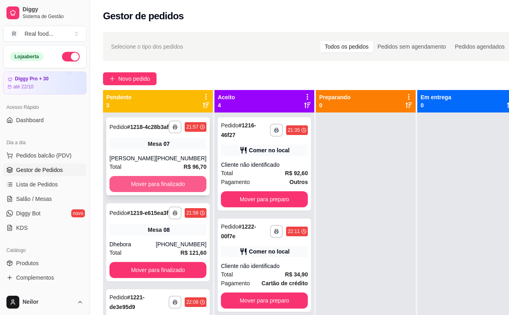
click at [164, 190] on button "Mover para finalizado" at bounding box center [157, 184] width 97 height 16
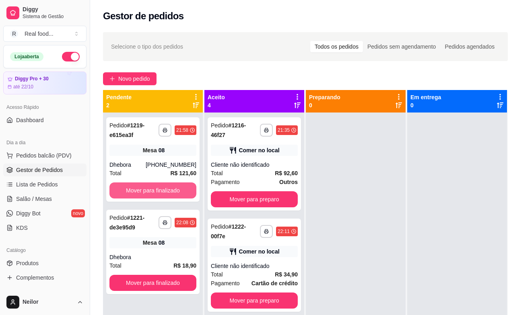
click at [164, 190] on button "Mover para finalizado" at bounding box center [152, 191] width 87 height 16
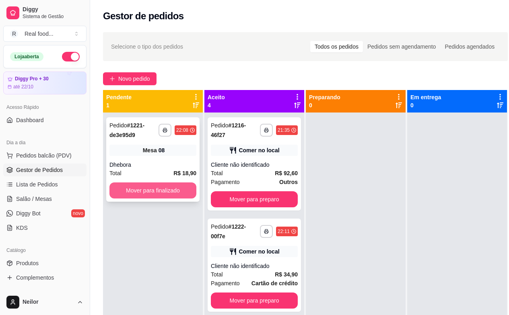
click at [170, 187] on button "Mover para finalizado" at bounding box center [152, 191] width 87 height 16
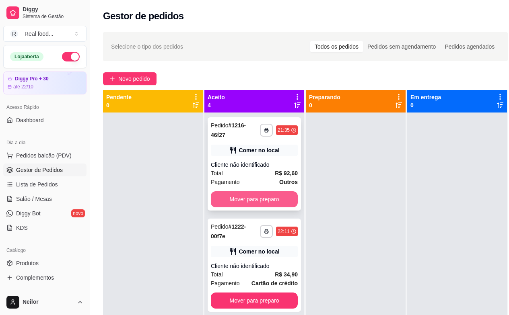
click at [260, 197] on button "Mover para preparo" at bounding box center [254, 200] width 87 height 16
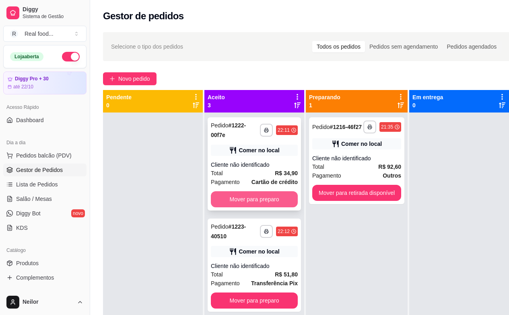
click at [262, 198] on button "Mover para preparo" at bounding box center [254, 200] width 87 height 16
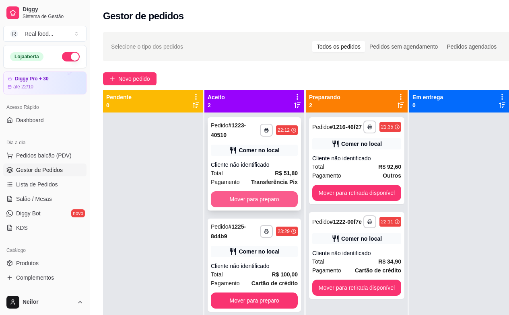
click at [259, 200] on button "Mover para preparo" at bounding box center [254, 200] width 87 height 16
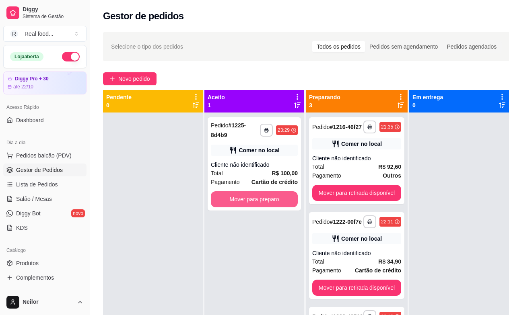
click at [264, 199] on button "Mover para preparo" at bounding box center [254, 200] width 87 height 16
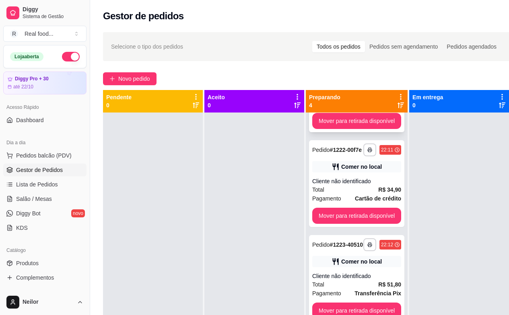
scroll to position [73, 0]
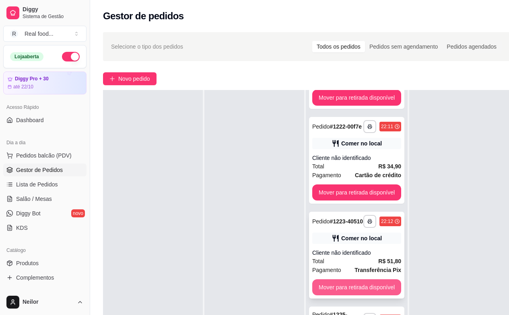
click at [367, 282] on button "Mover para retirada disponível" at bounding box center [356, 288] width 89 height 16
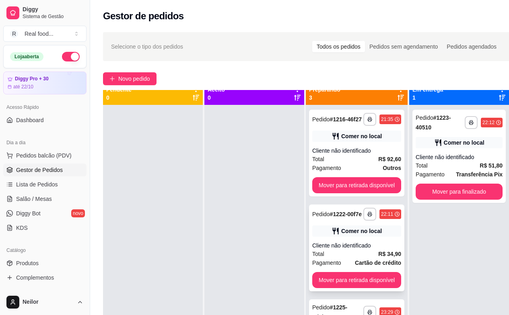
scroll to position [0, 0]
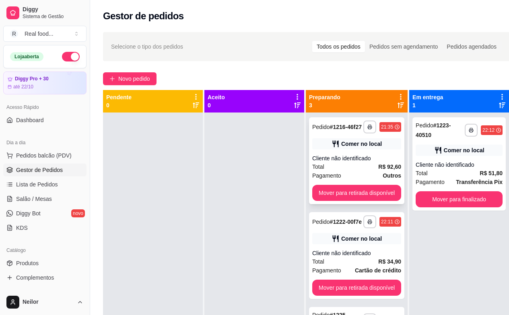
click at [361, 198] on button "Mover para retirada disponível" at bounding box center [356, 193] width 89 height 16
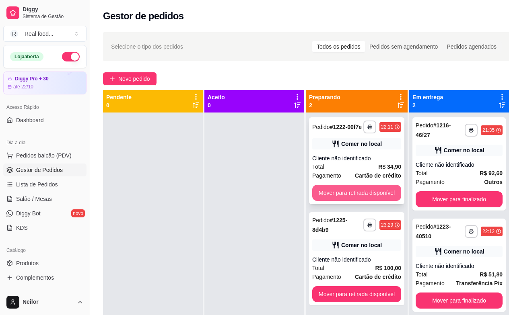
click at [361, 192] on button "Mover para retirada disponível" at bounding box center [356, 193] width 89 height 16
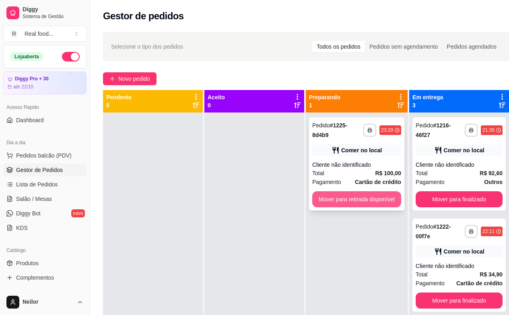
click at [365, 194] on button "Mover para retirada disponível" at bounding box center [356, 200] width 89 height 16
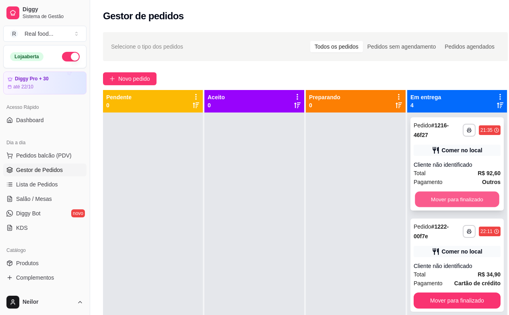
click at [449, 202] on button "Mover para finalizado" at bounding box center [457, 200] width 84 height 16
click at [461, 200] on button "Mover para finalizado" at bounding box center [457, 200] width 87 height 16
click at [456, 201] on button "Mover para finalizado" at bounding box center [457, 200] width 84 height 16
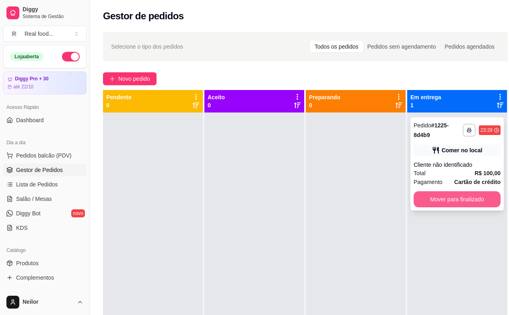
click at [456, 200] on button "Mover para finalizado" at bounding box center [457, 200] width 87 height 16
